Goal: Task Accomplishment & Management: Manage account settings

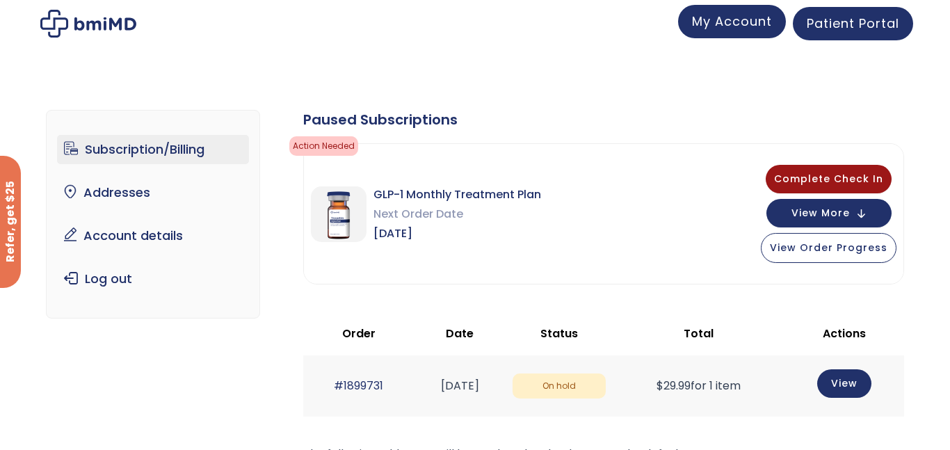
click at [727, 32] on link "My Account" at bounding box center [732, 21] width 108 height 33
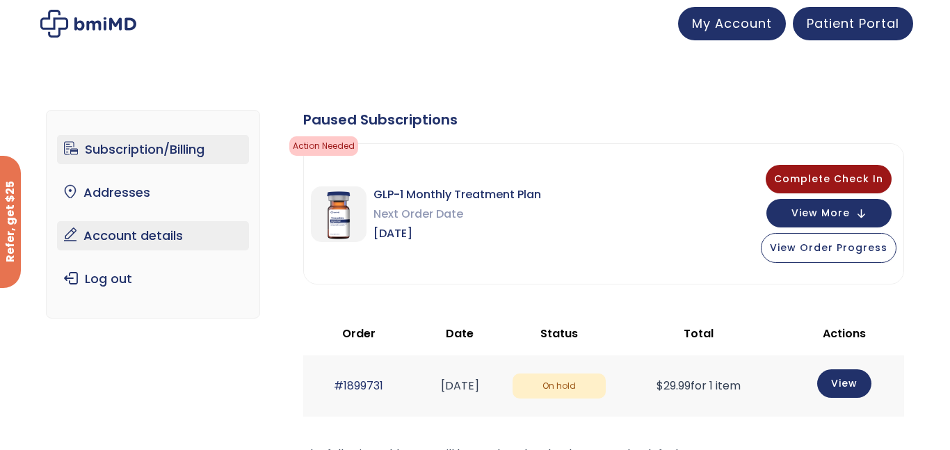
click at [145, 237] on link "Account details" at bounding box center [153, 235] width 193 height 29
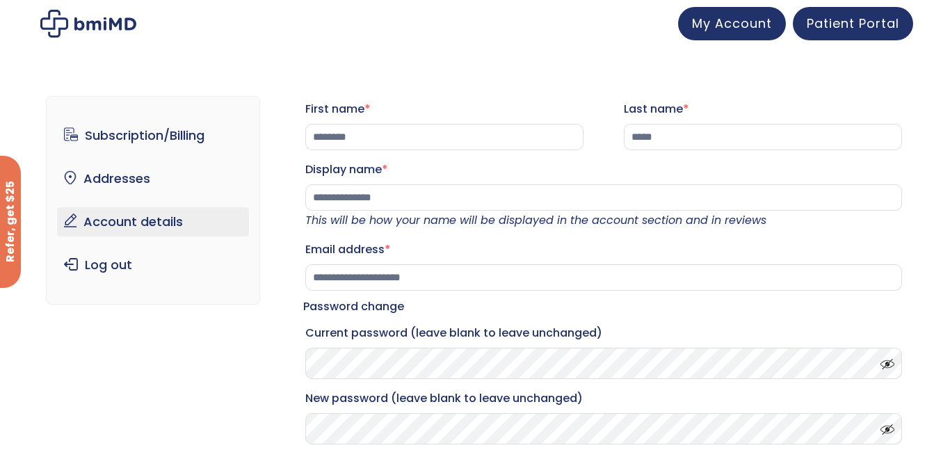
scroll to position [122, 0]
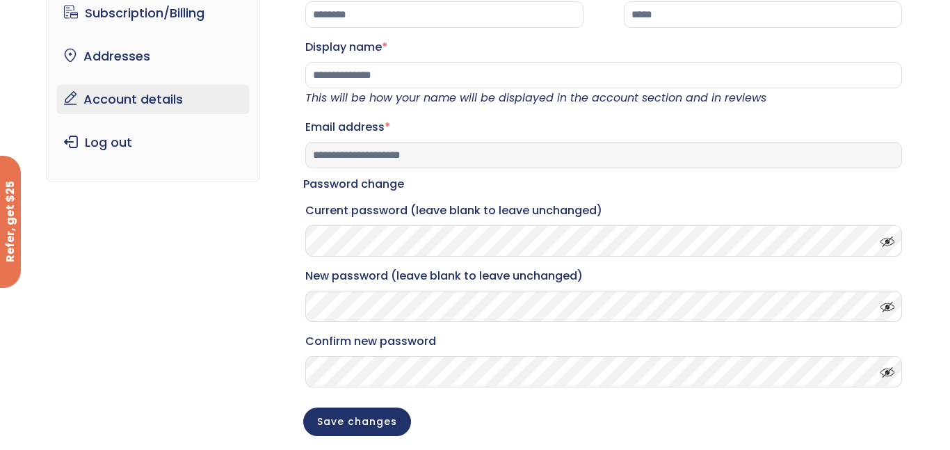
click at [387, 168] on input "**********" at bounding box center [603, 155] width 597 height 26
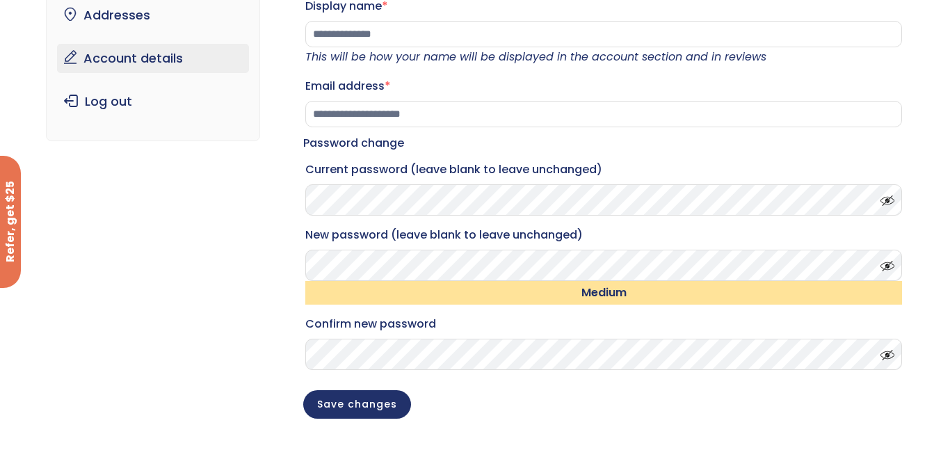
scroll to position [209, 0]
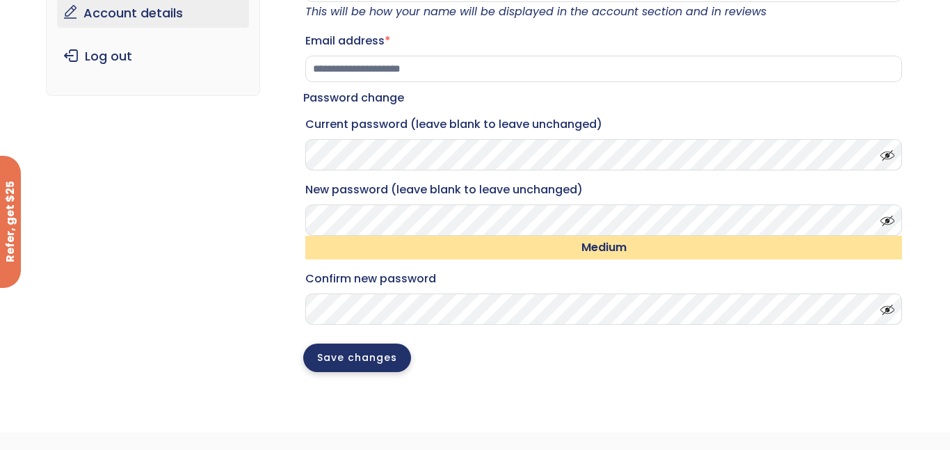
click at [365, 372] on button "Save changes" at bounding box center [357, 358] width 108 height 29
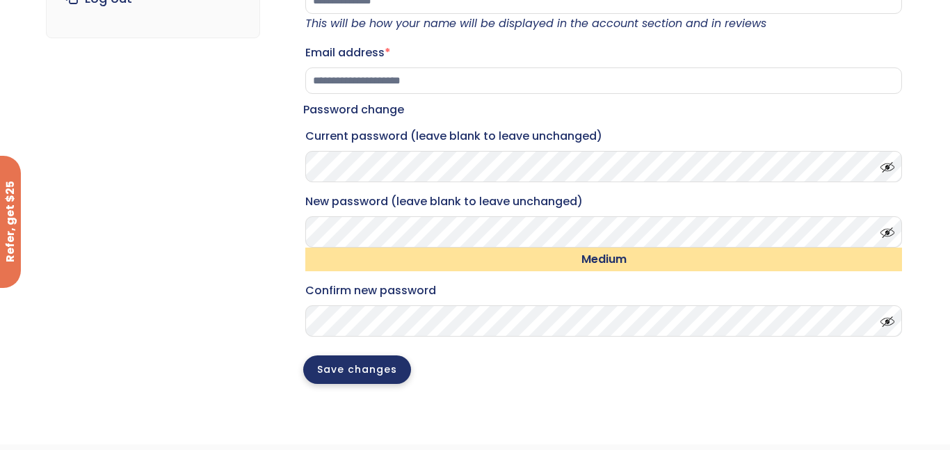
click at [347, 384] on button "Save changes" at bounding box center [357, 370] width 108 height 29
